Goal: Complete application form

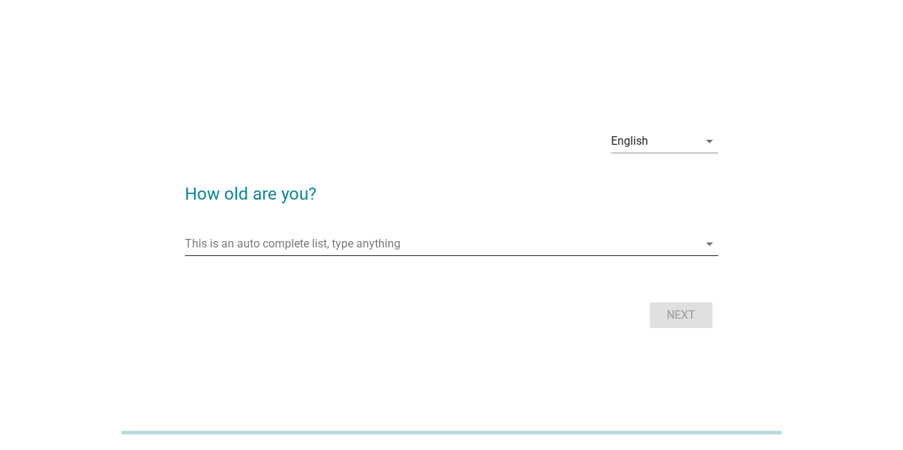
click at [466, 247] on input "This is an auto complete list, type anything" at bounding box center [441, 244] width 513 height 23
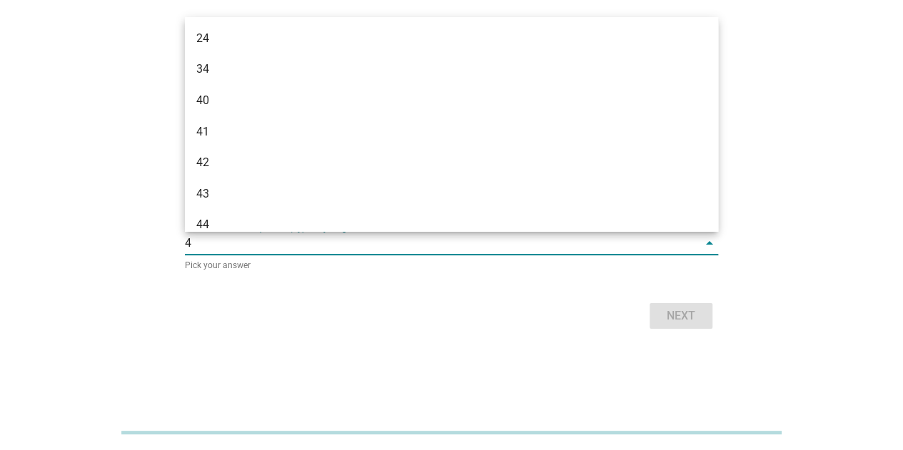
type input "44"
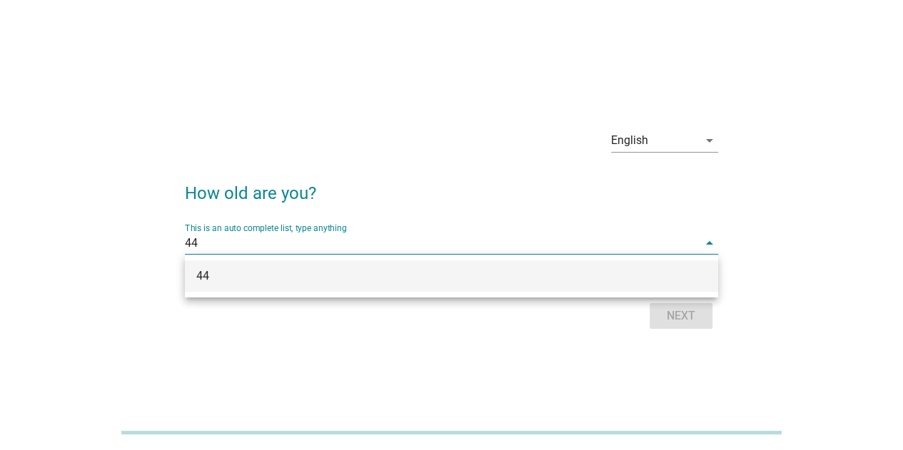
click at [472, 275] on div "44" at bounding box center [429, 276] width 467 height 17
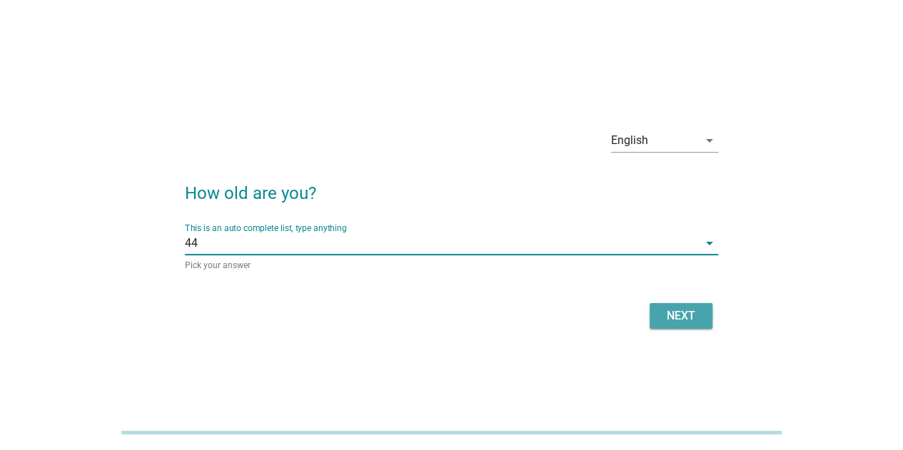
click at [680, 325] on button "Next" at bounding box center [680, 316] width 63 height 26
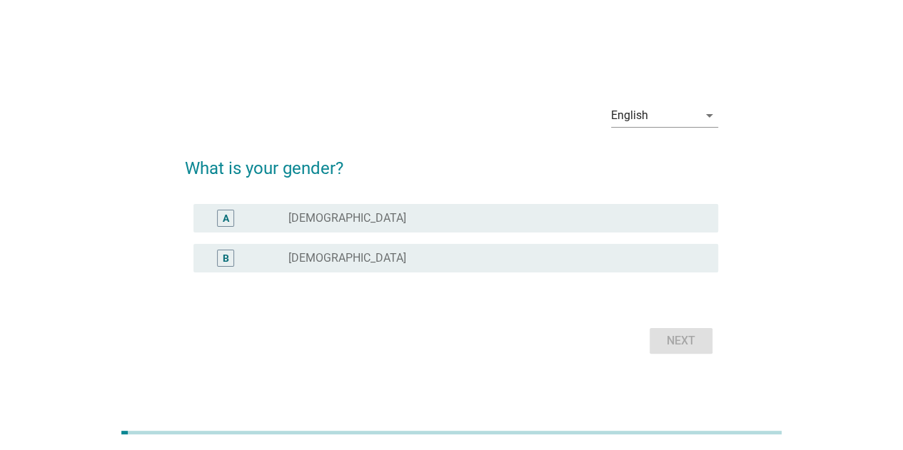
click at [507, 266] on div "B radio_button_unchecked [DEMOGRAPHIC_DATA]" at bounding box center [455, 258] width 524 height 29
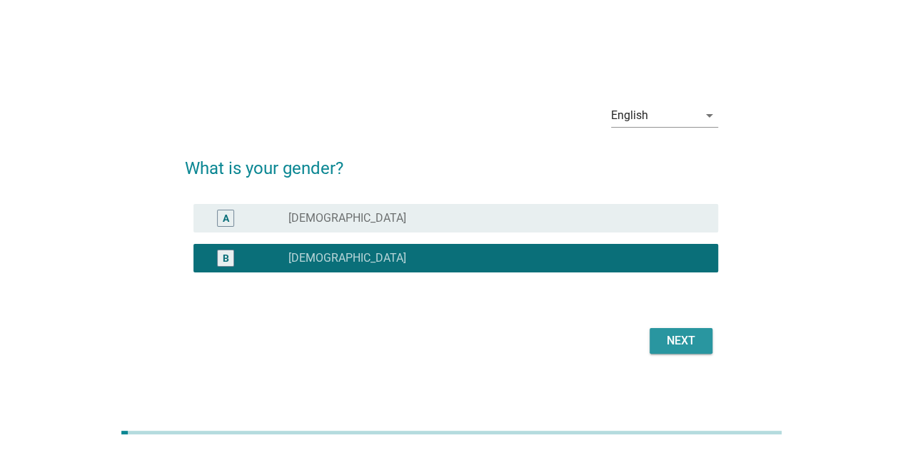
click at [673, 345] on div "Next" at bounding box center [681, 341] width 40 height 17
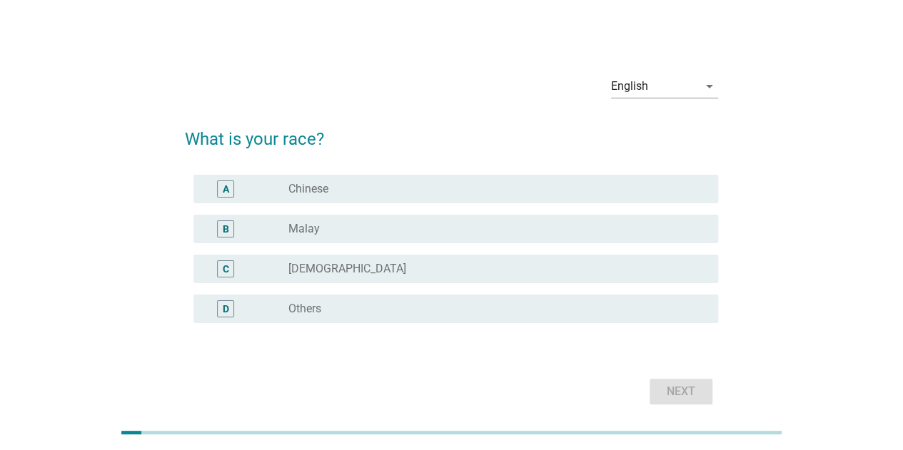
click at [405, 188] on div "radio_button_unchecked Chinese" at bounding box center [491, 189] width 407 height 14
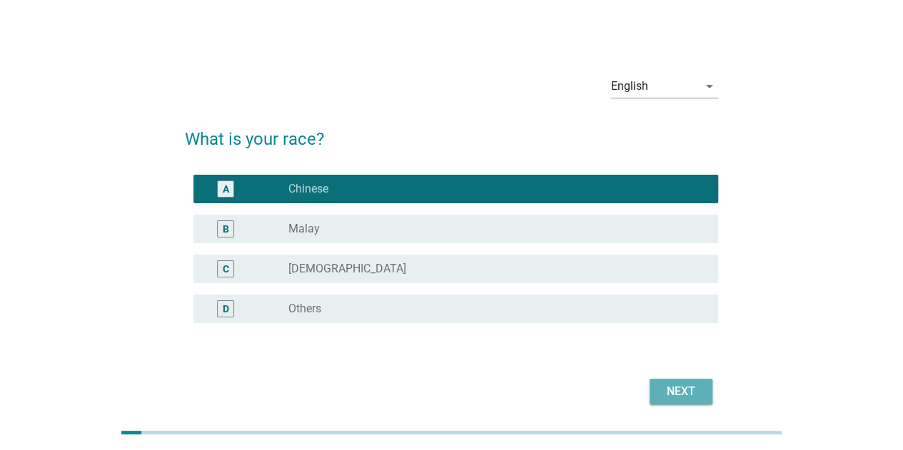
drag, startPoint x: 666, startPoint y: 388, endPoint x: 657, endPoint y: 388, distance: 9.3
click at [667, 388] on div "Next" at bounding box center [681, 391] width 40 height 17
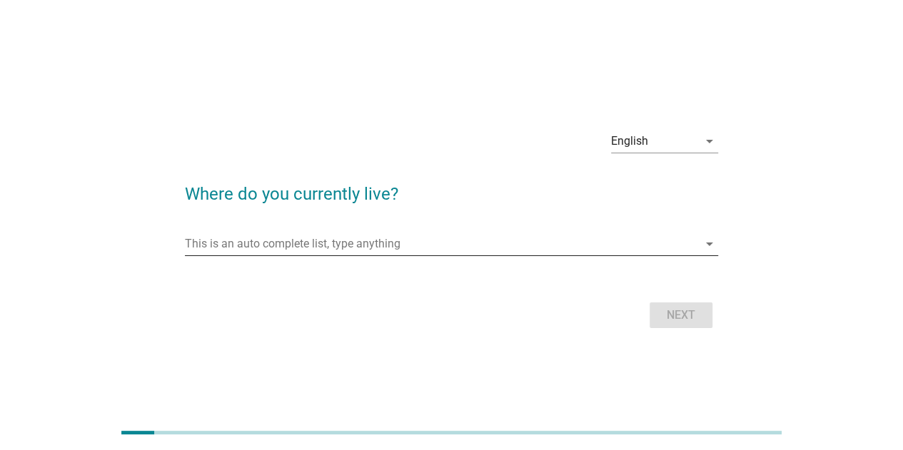
click at [415, 240] on input "This is an auto complete list, type anything" at bounding box center [441, 244] width 513 height 23
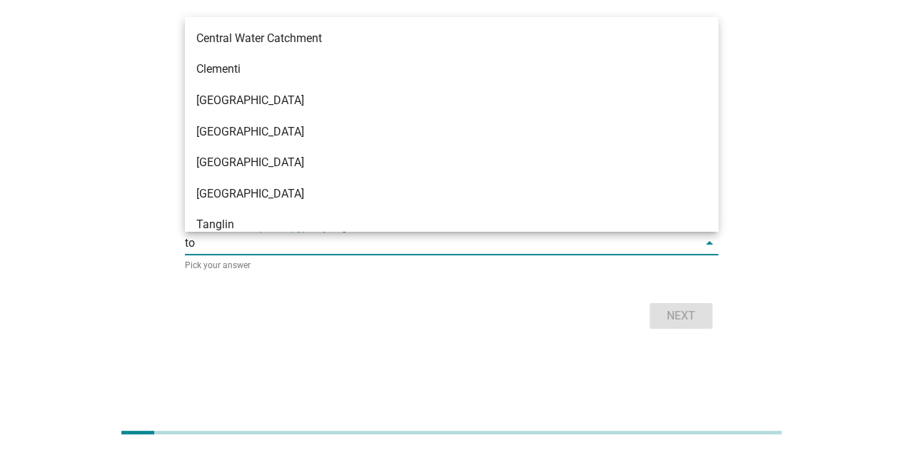
type input "toa"
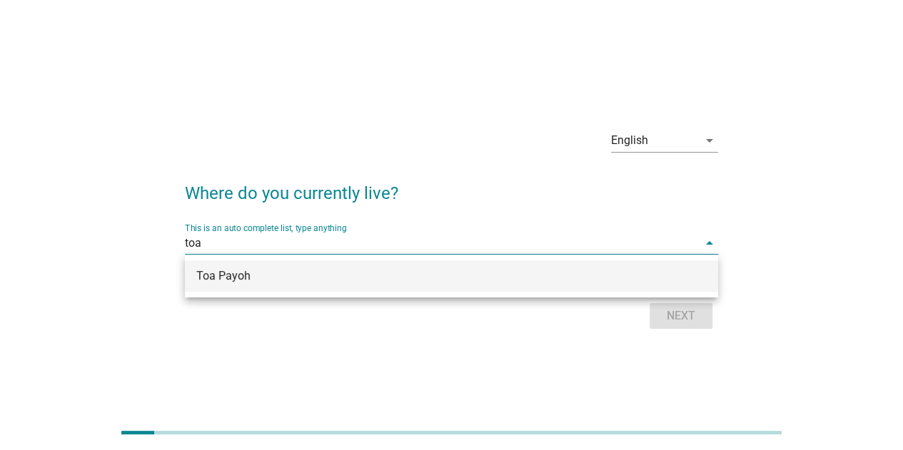
click at [415, 270] on div "Toa Payoh" at bounding box center [429, 276] width 467 height 17
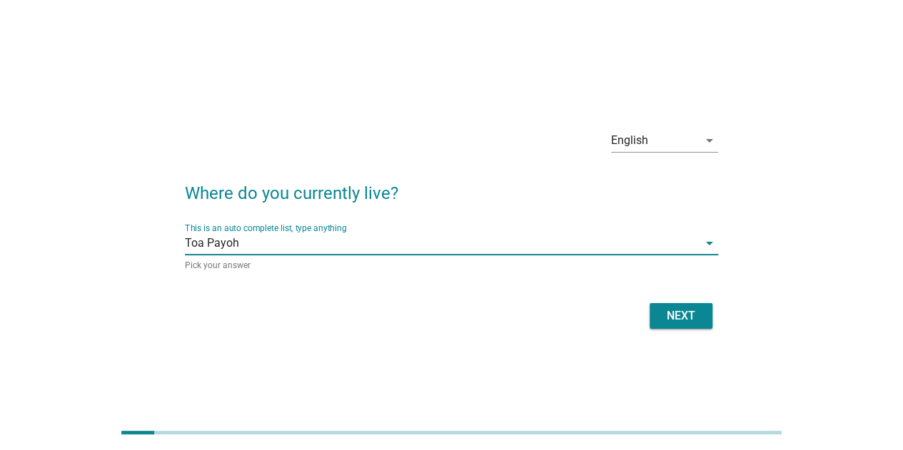
click at [689, 320] on div "Next" at bounding box center [681, 316] width 40 height 17
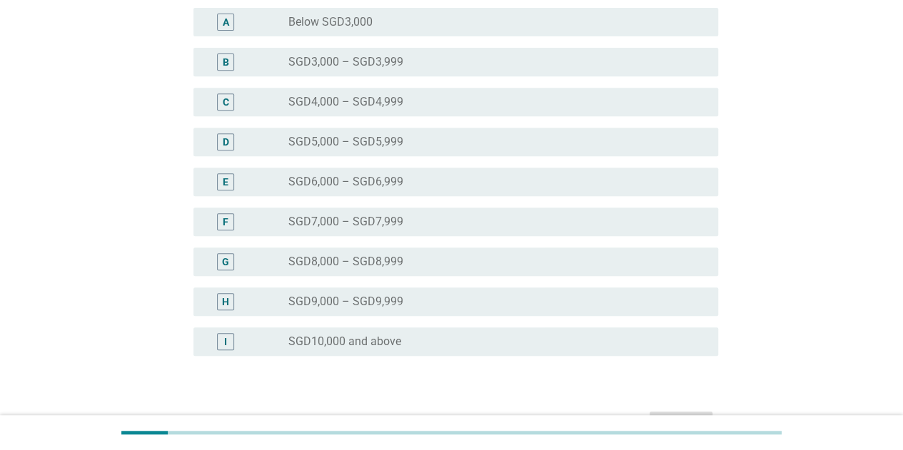
scroll to position [357, 0]
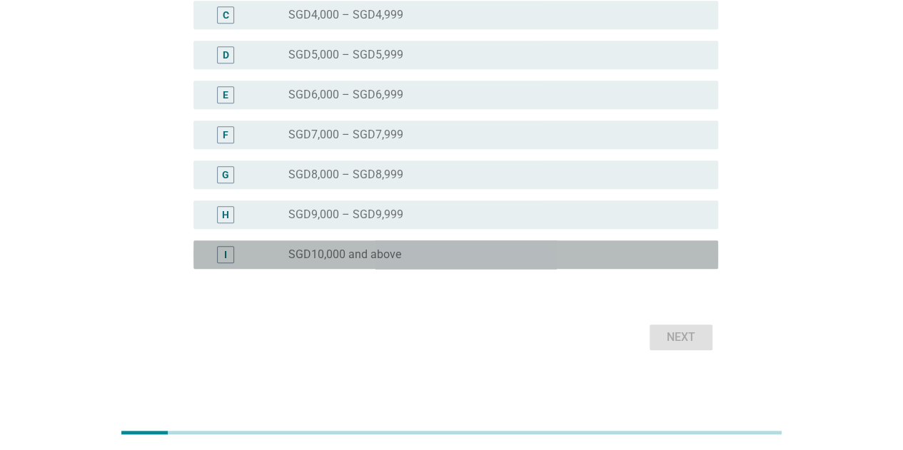
click at [427, 244] on div "I radio_button_unchecked SGD10,000 and above" at bounding box center [455, 254] width 524 height 29
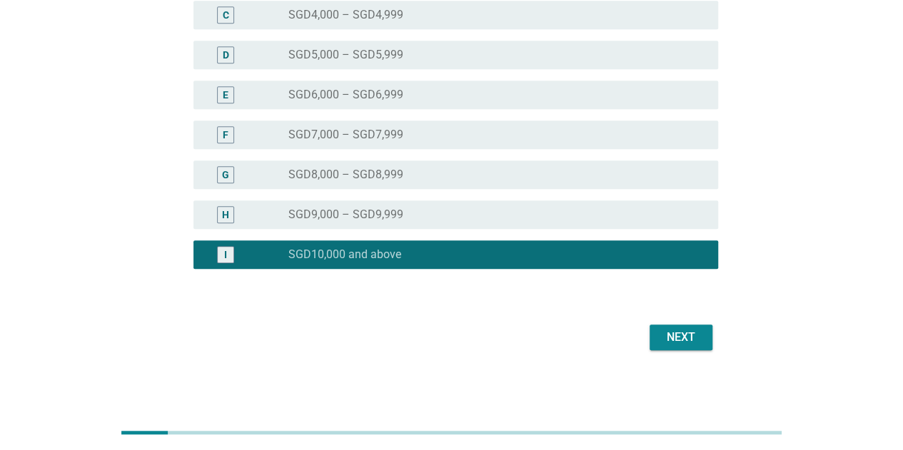
click at [674, 336] on div "Next" at bounding box center [681, 337] width 40 height 17
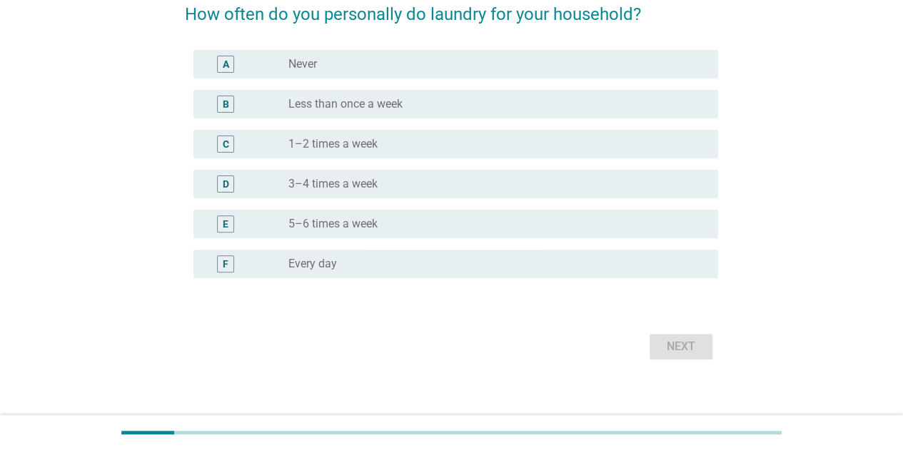
scroll to position [136, 0]
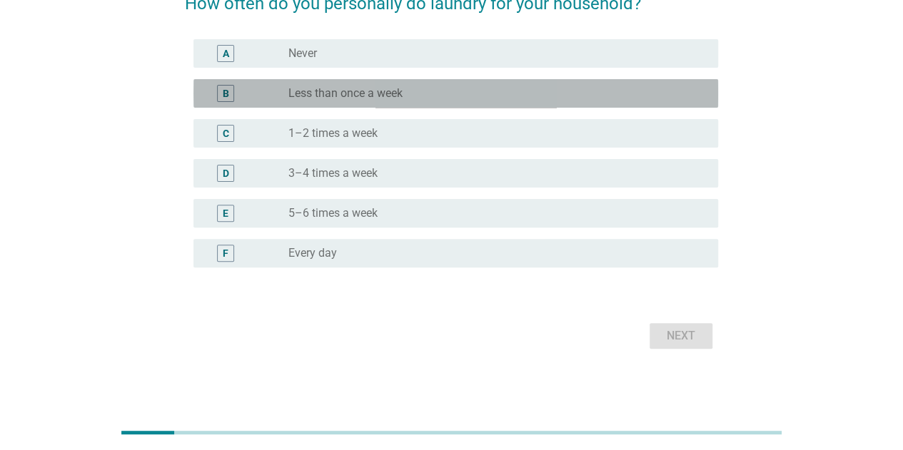
click at [449, 96] on div "radio_button_unchecked Less than once a week" at bounding box center [491, 93] width 407 height 14
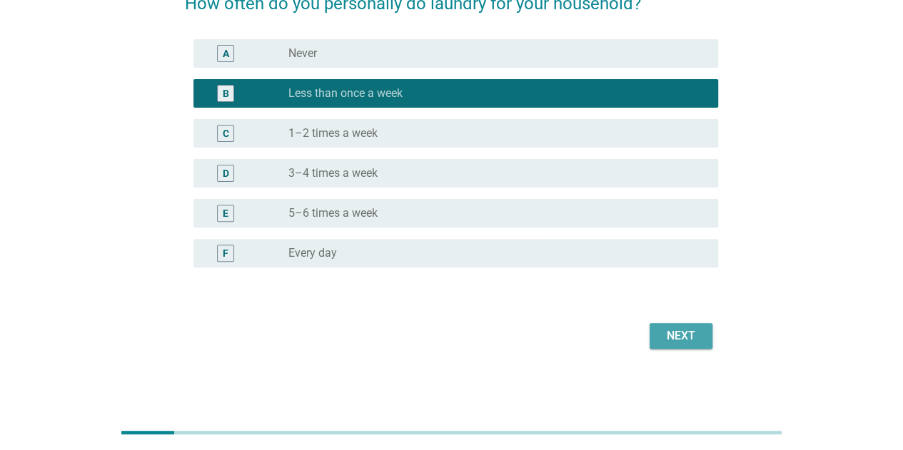
click at [676, 342] on div "Next" at bounding box center [681, 336] width 40 height 17
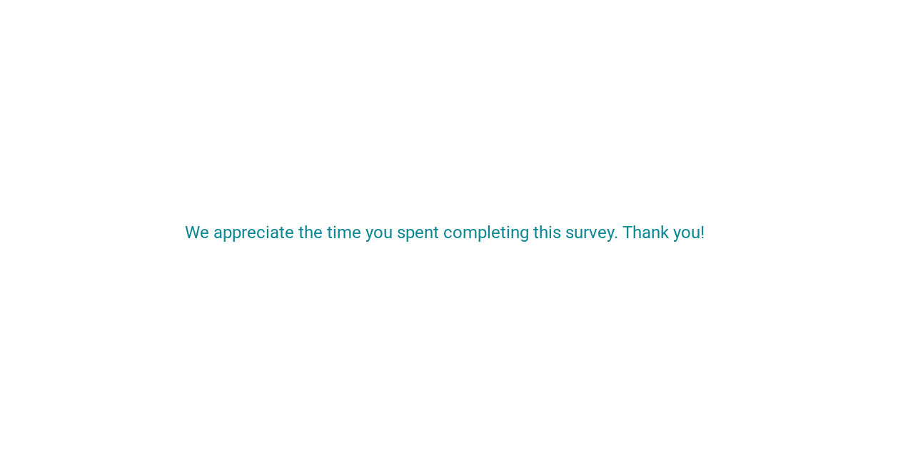
scroll to position [0, 0]
